Goal: Transaction & Acquisition: Book appointment/travel/reservation

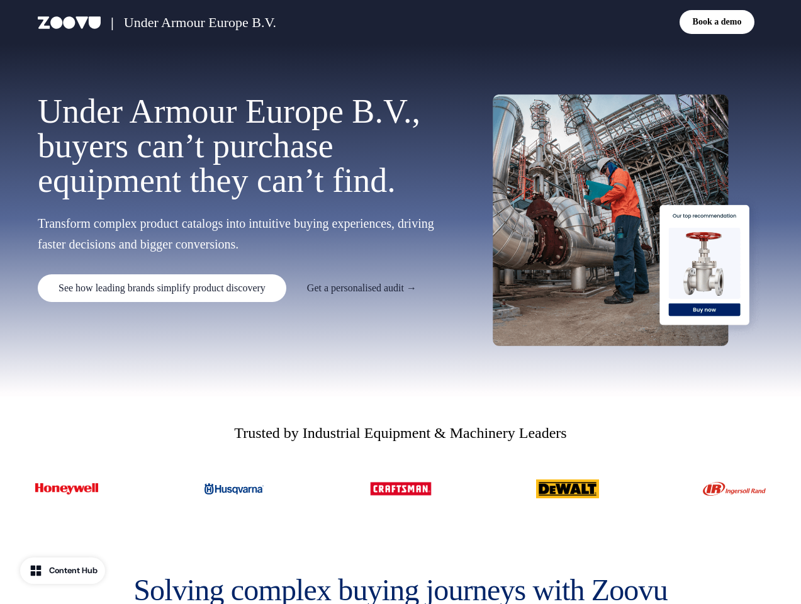
click at [400, 22] on div "| Under Armour Europe B.V. Book a demo" at bounding box center [400, 22] width 801 height 44
click at [217, 22] on p "Under Armour Europe B.V." at bounding box center [200, 22] width 152 height 21
click at [585, 22] on div "Book a demo" at bounding box center [585, 22] width 358 height 24
click at [717, 22] on button "Book a demo" at bounding box center [718, 22] width 76 height 24
click at [266, 198] on p "Under Armour Europe B.V. , buyers can’t purchase equipment they can’t find." at bounding box center [238, 146] width 400 height 104
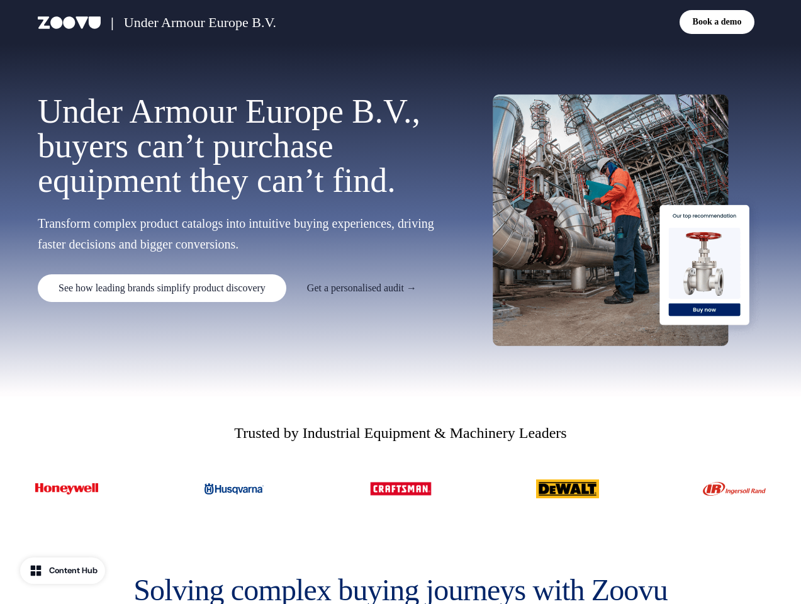
click at [181, 288] on button "See how leading brands simplify product discovery" at bounding box center [162, 288] width 249 height 28
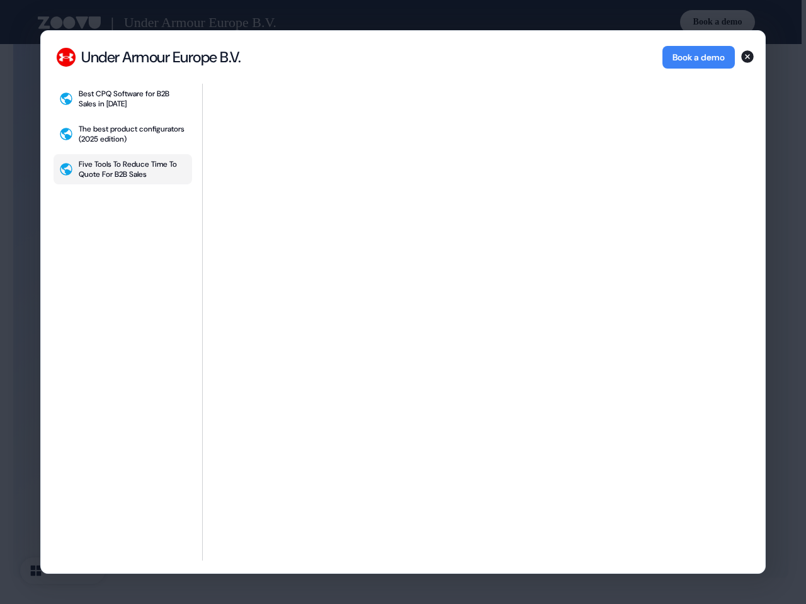
click at [400, 589] on div "Under Armour Europe B.V. Under Armour Europe B.V. Book a demo Best CPQ Software…" at bounding box center [403, 302] width 806 height 604
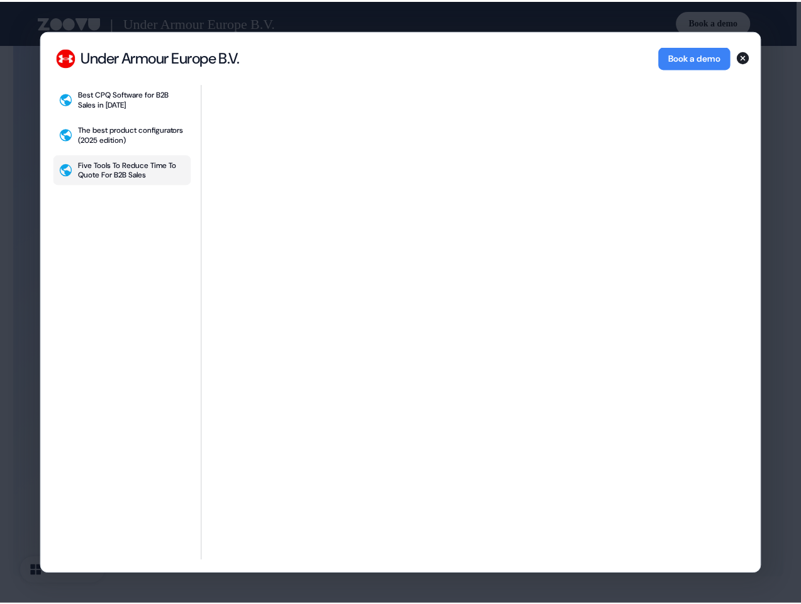
scroll to position [2416, 0]
